Goal: Navigation & Orientation: Find specific page/section

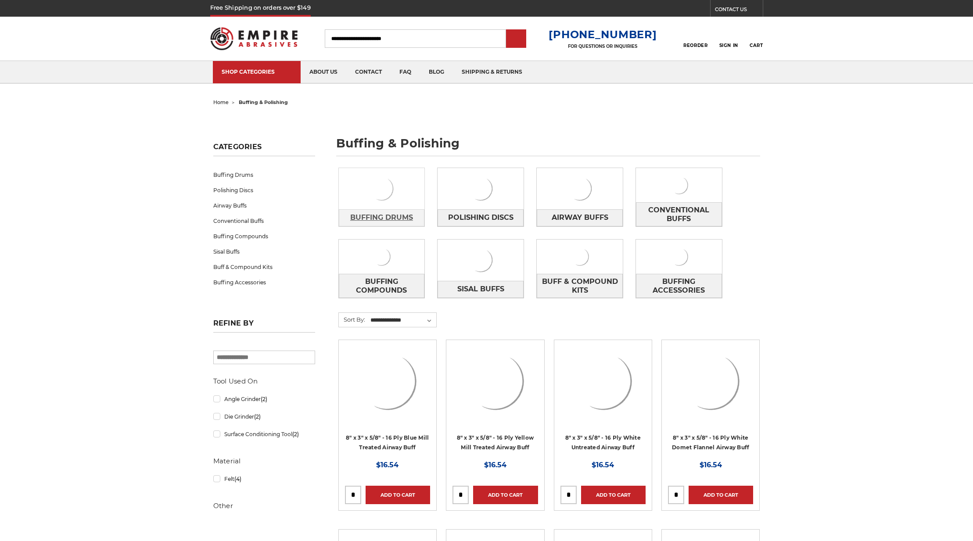
click at [353, 225] on span "Buffing Drums" at bounding box center [381, 217] width 63 height 15
